Goal: Task Accomplishment & Management: Manage account settings

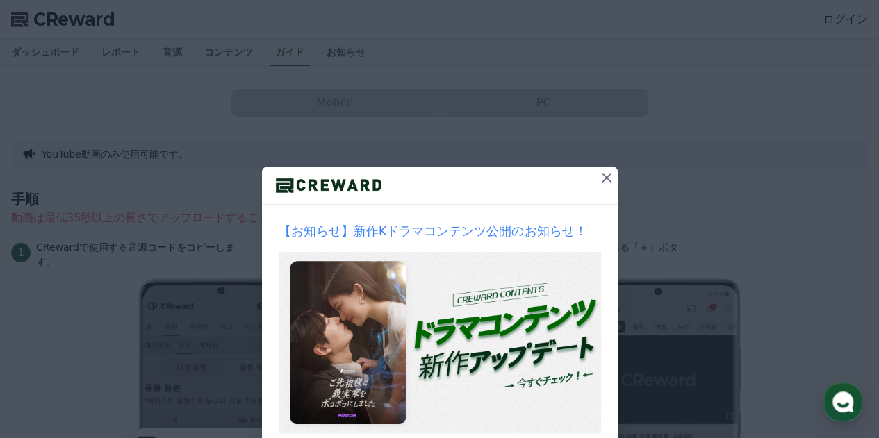
click at [598, 183] on icon at bounding box center [606, 177] width 17 height 17
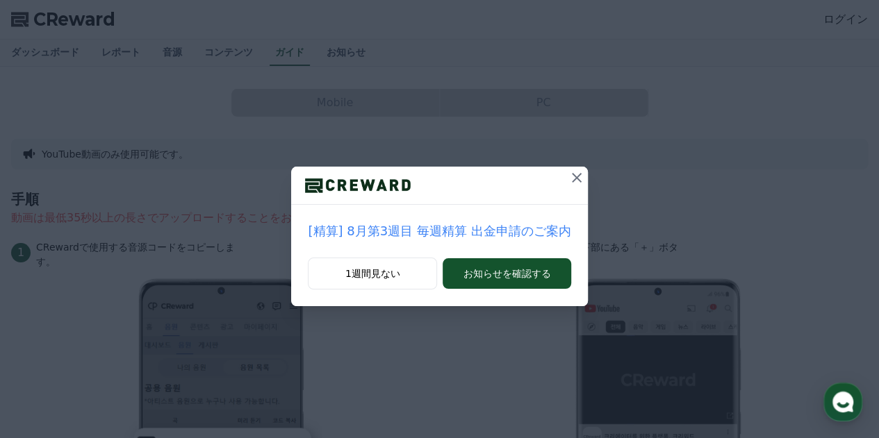
click at [568, 177] on icon at bounding box center [576, 177] width 17 height 17
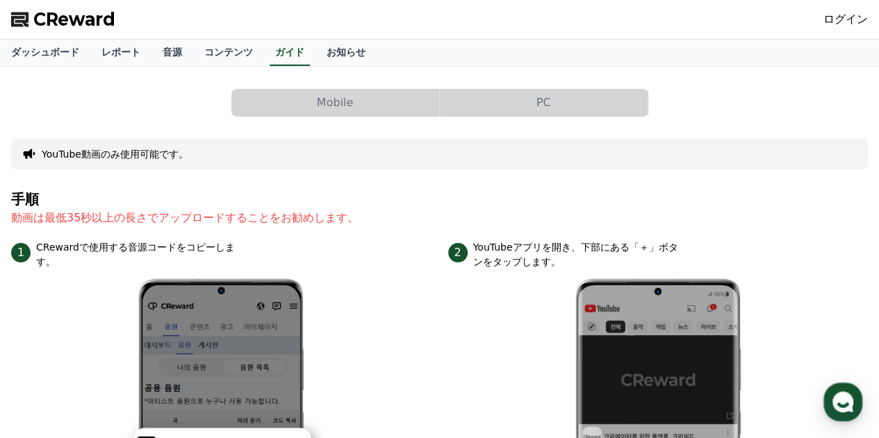
click at [832, 13] on div "CReward ログイン" at bounding box center [439, 19] width 879 height 39
click at [843, 22] on link "ログイン" at bounding box center [845, 19] width 44 height 17
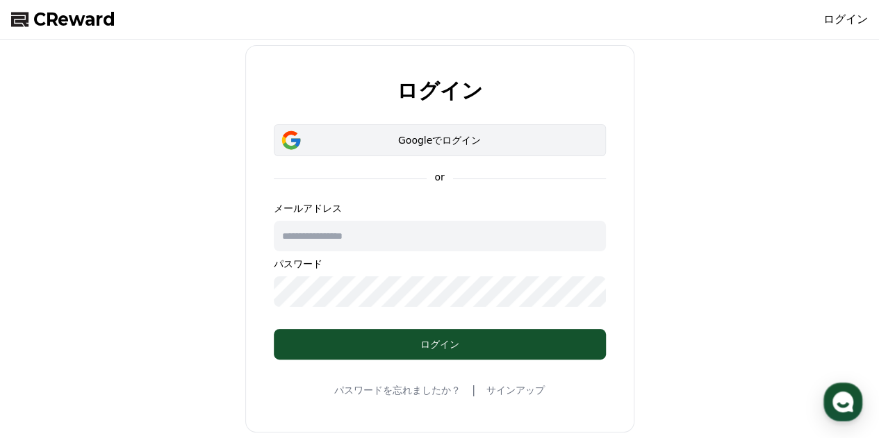
click at [437, 142] on div "Googleでログイン" at bounding box center [440, 140] width 292 height 14
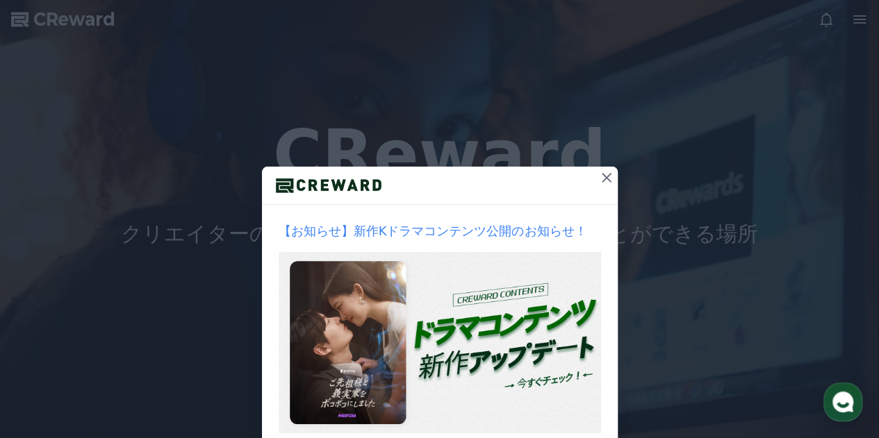
scroll to position [82, 0]
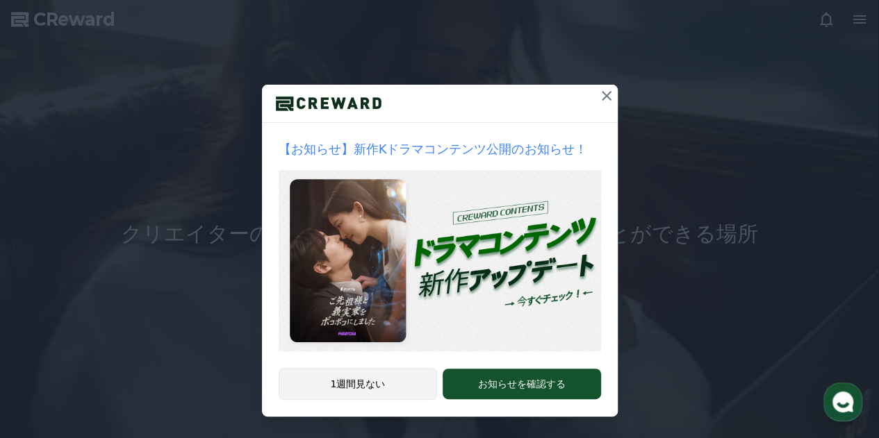
click at [376, 388] on button "1週間見ない" at bounding box center [358, 384] width 159 height 32
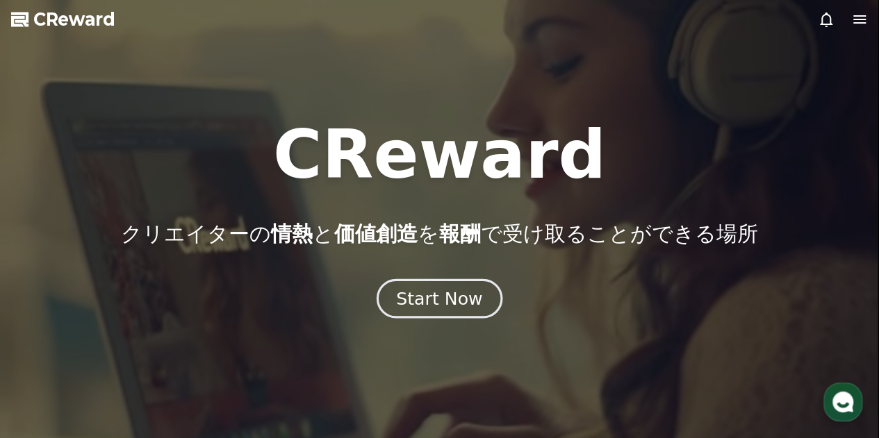
click at [448, 295] on div "Start Now" at bounding box center [439, 299] width 86 height 24
